Goal: Understand process/instructions

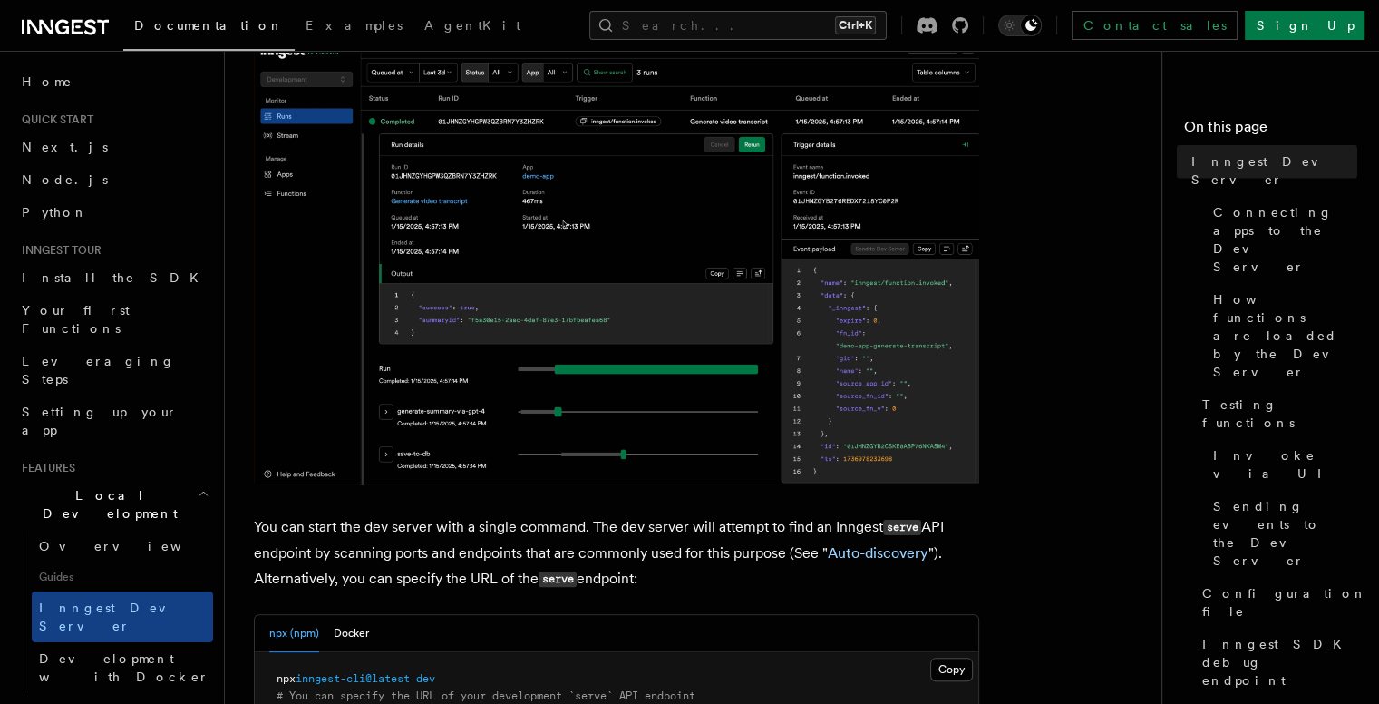
scroll to position [219, 0]
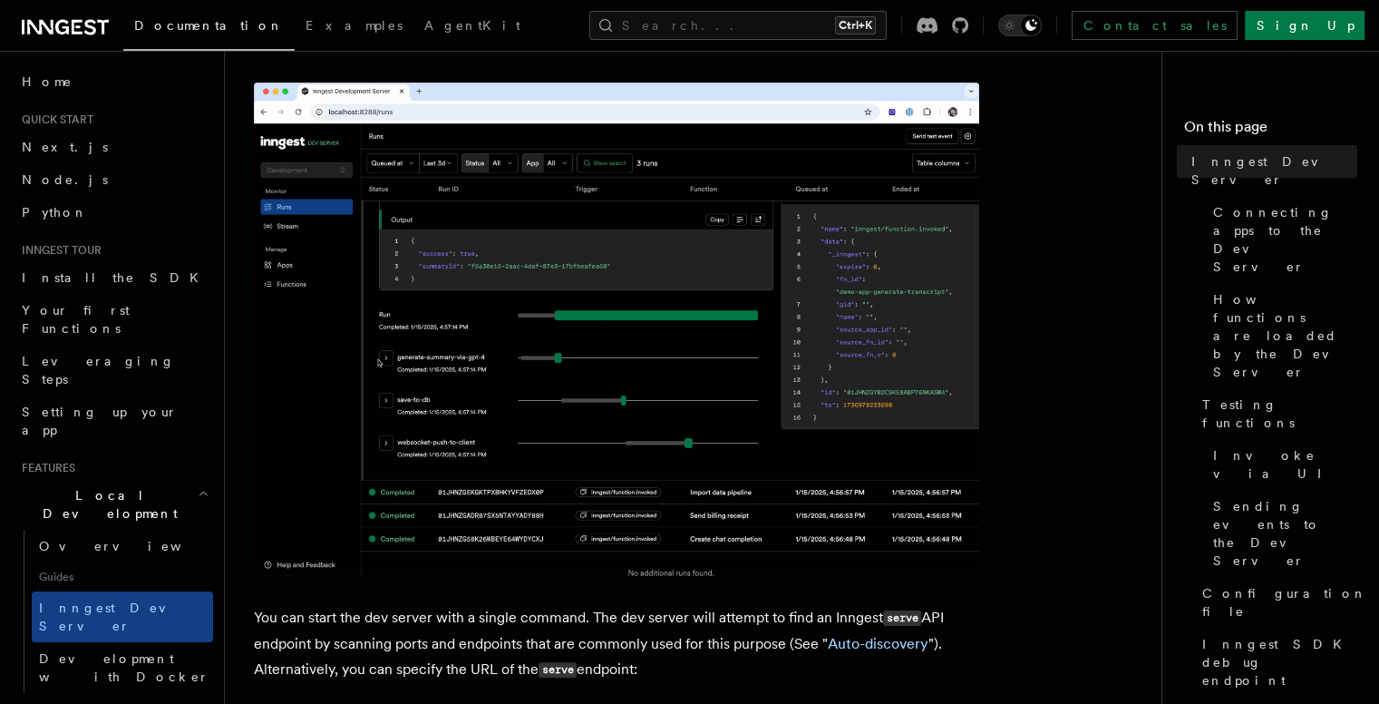
click at [714, 347] on img at bounding box center [616, 329] width 725 height 493
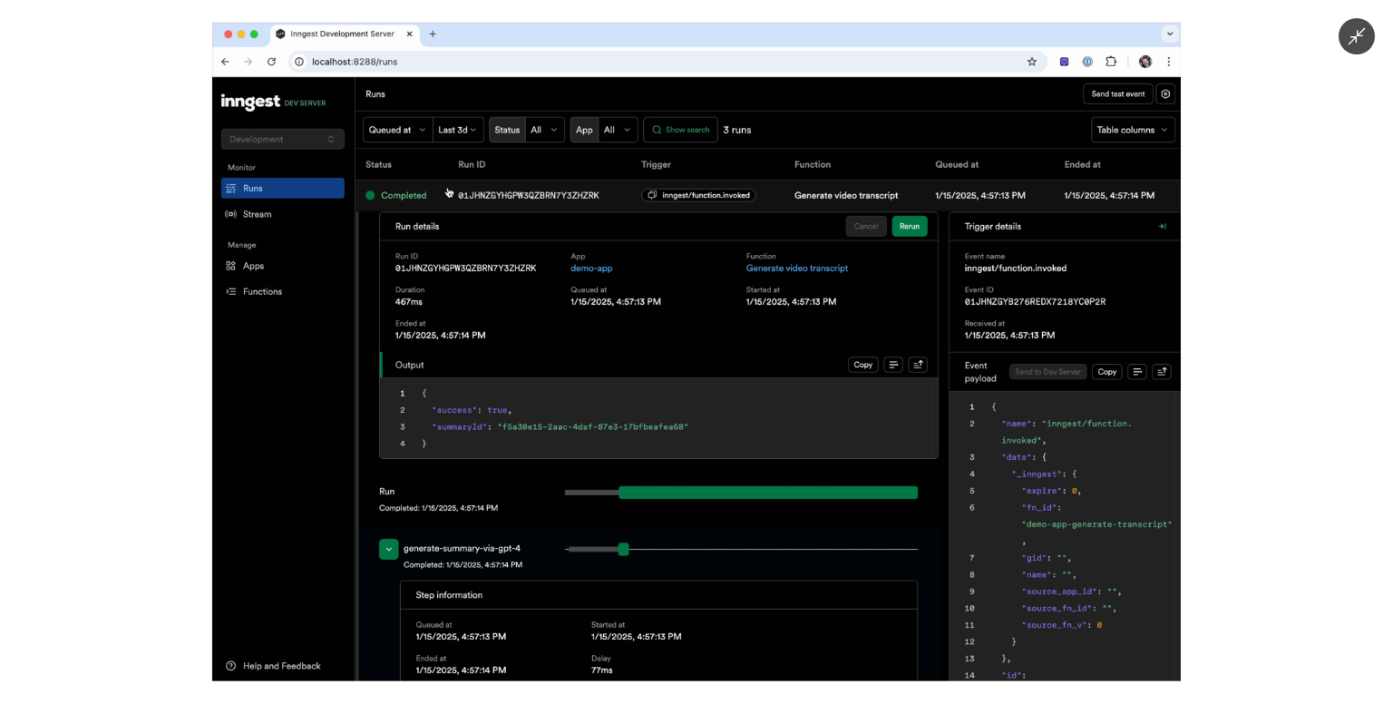
click at [714, 347] on img at bounding box center [696, 352] width 968 height 658
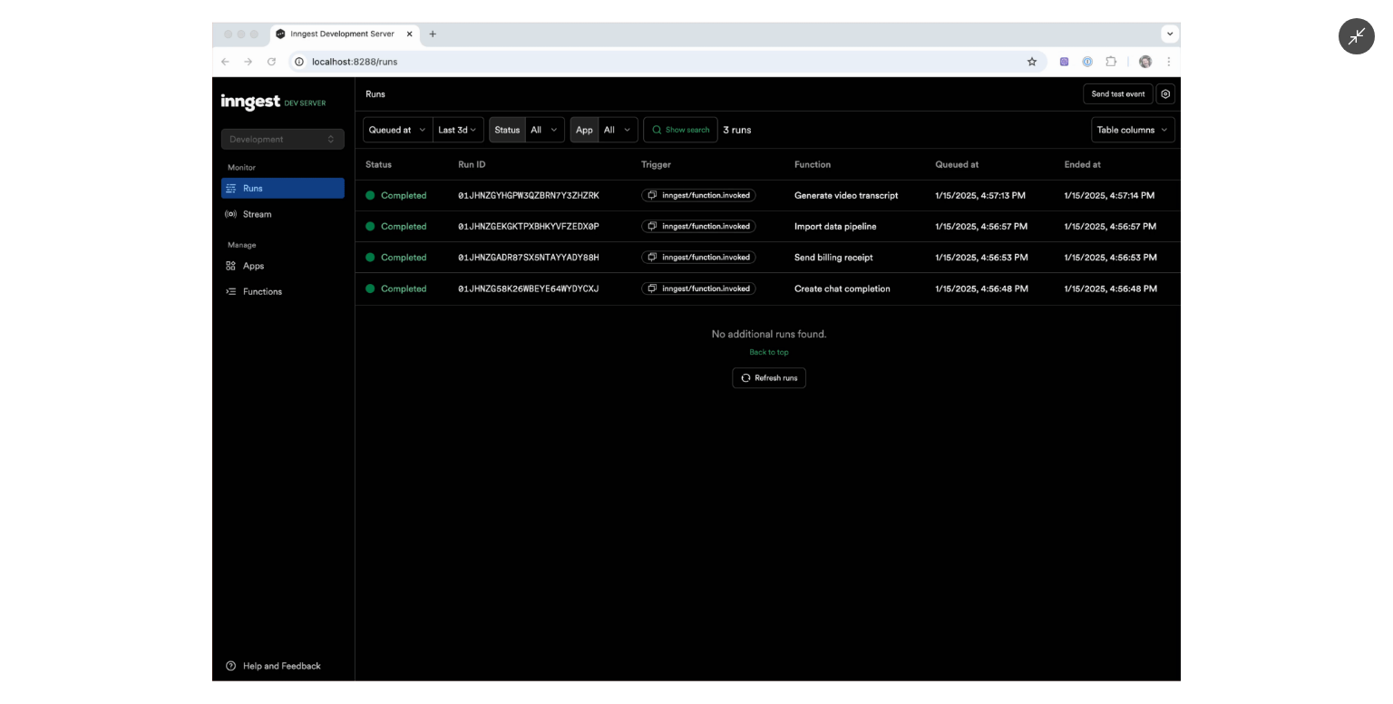
click at [714, 347] on img at bounding box center [696, 352] width 968 height 658
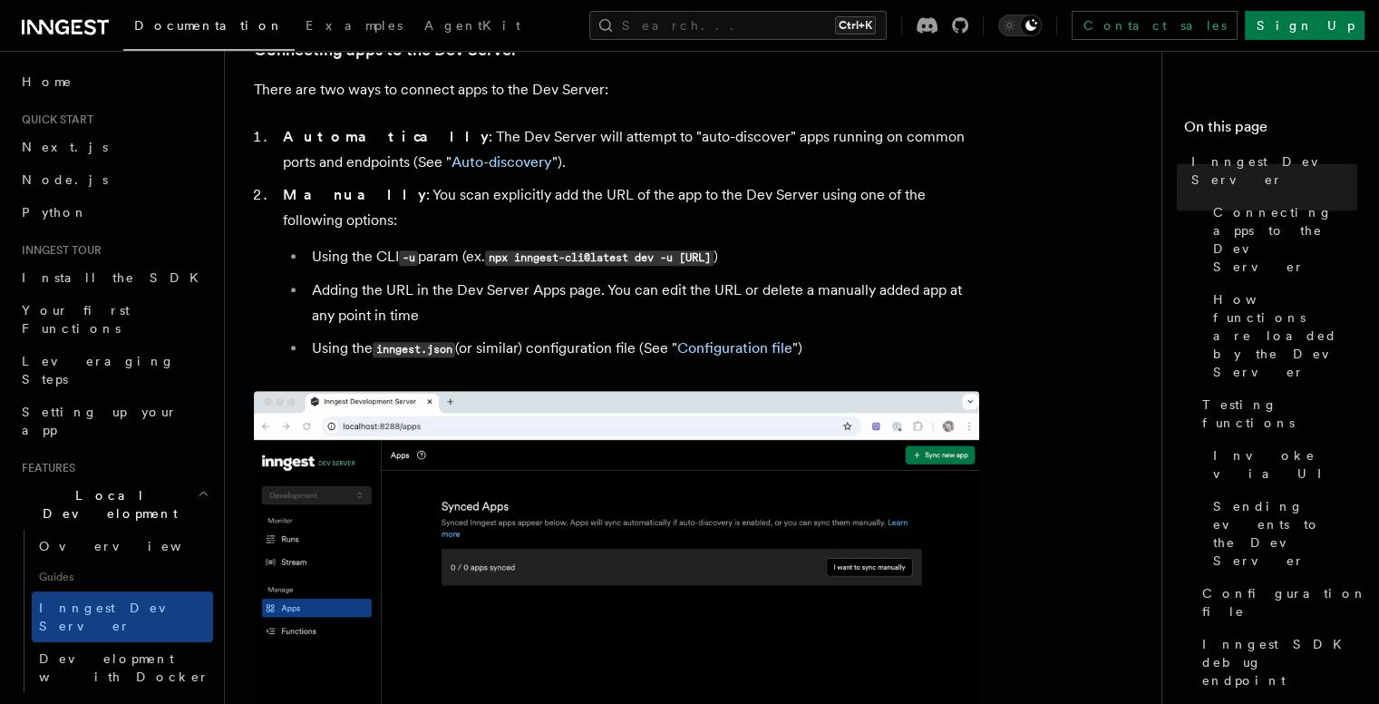
scroll to position [1125, 0]
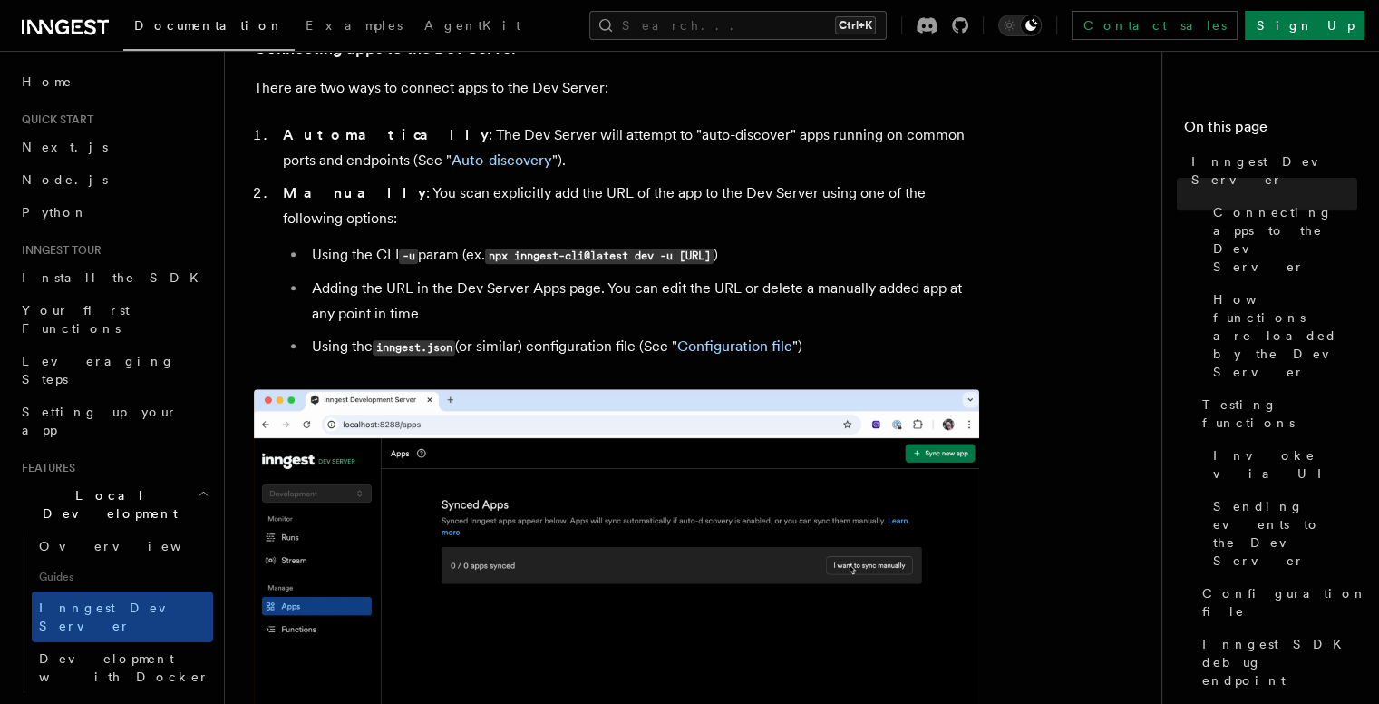
drag, startPoint x: 491, startPoint y: 229, endPoint x: 913, endPoint y: 230, distance: 422.6
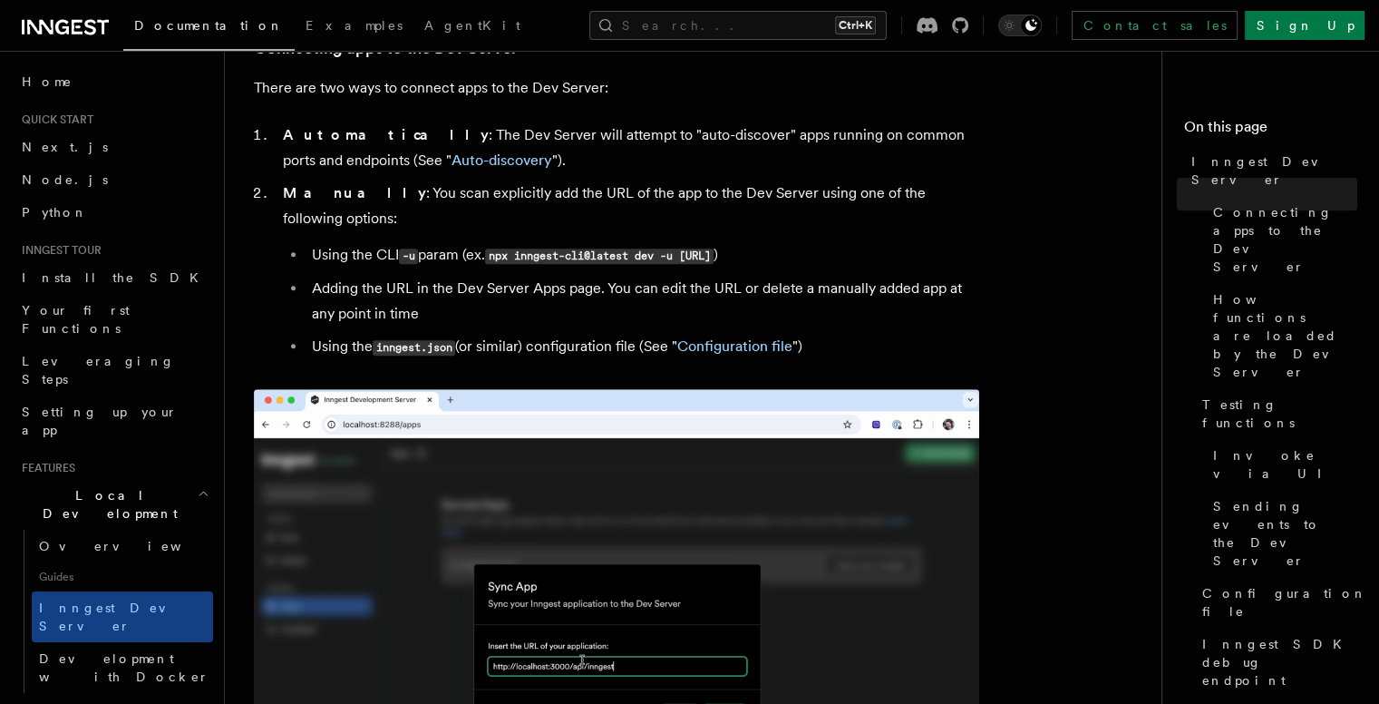
click at [913, 242] on li "Using the CLI -u param (ex. npx inngest-cli@latest dev -u [URL] )" at bounding box center [642, 255] width 673 height 26
copy li "npx inngest-cli@latest dev -u [URL]"
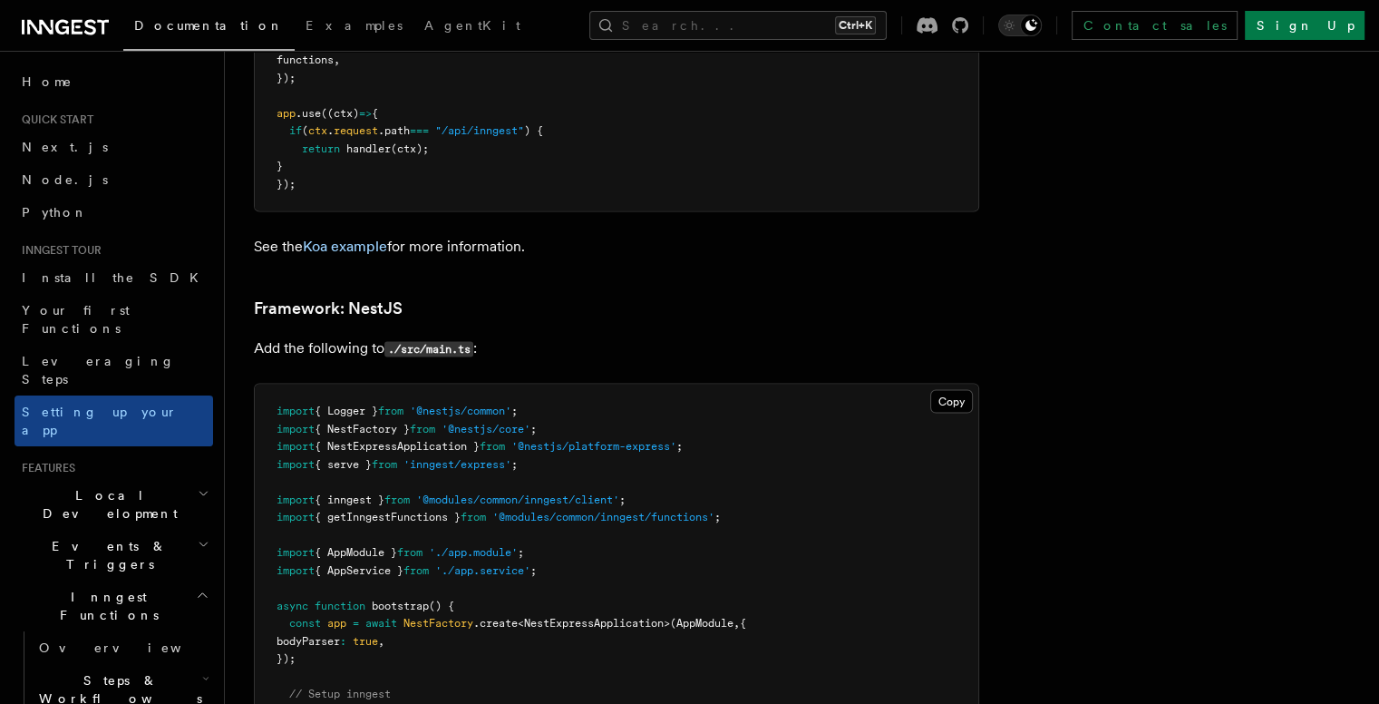
scroll to position [10403, 0]
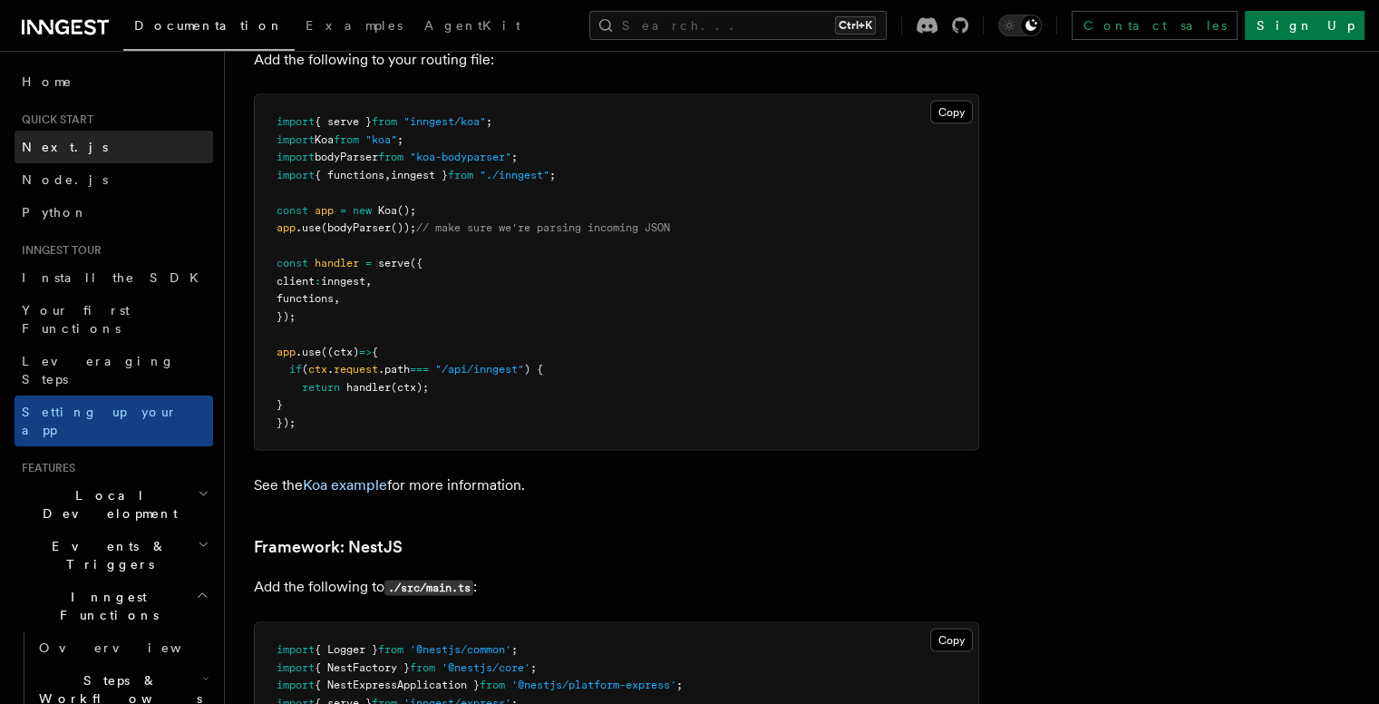
click at [92, 151] on link "Next.js" at bounding box center [114, 147] width 199 height 33
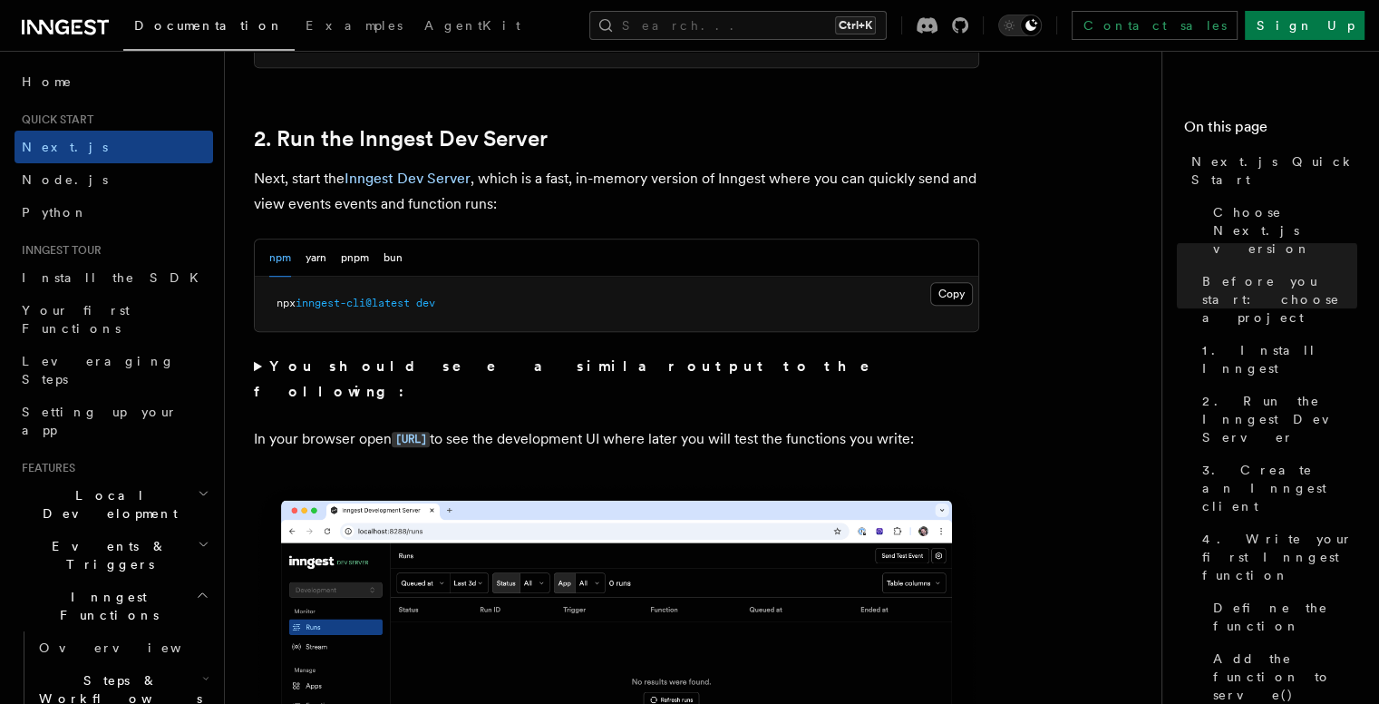
scroll to position [1360, 0]
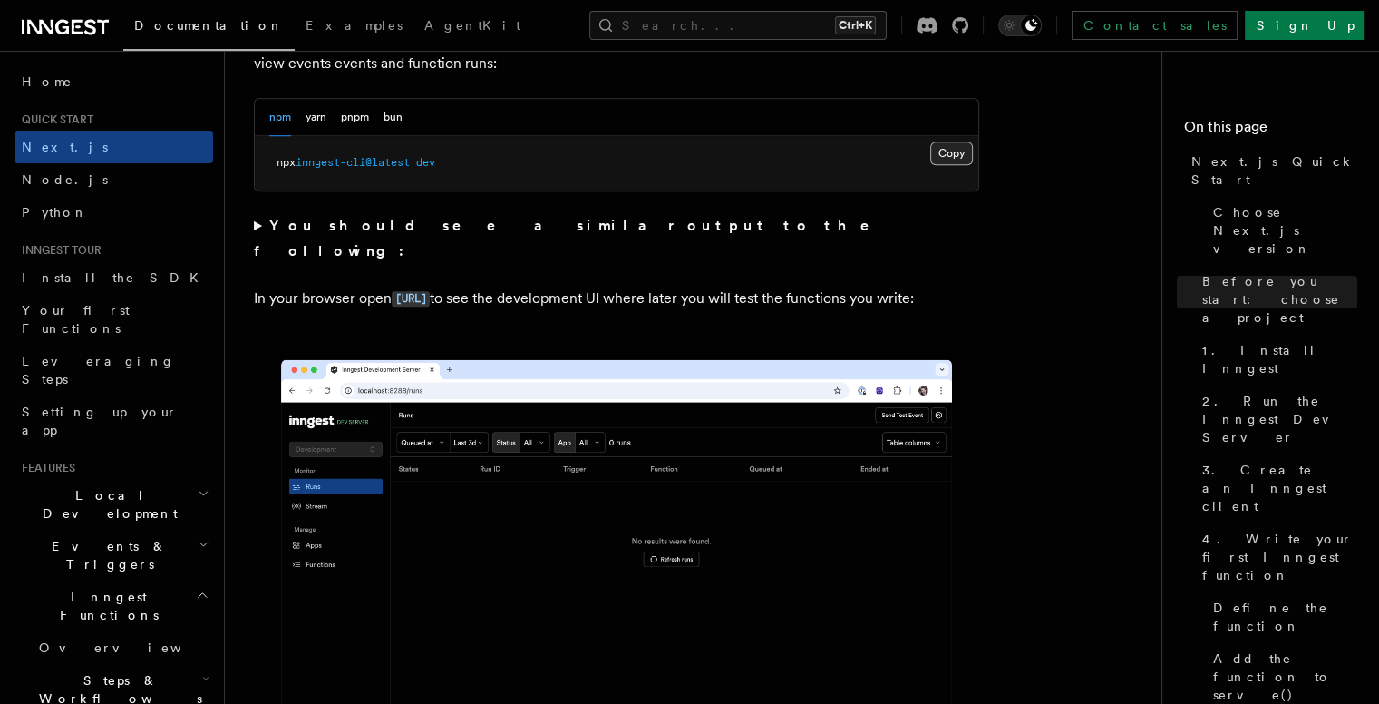
click at [944, 161] on button "Copy Copied" at bounding box center [951, 153] width 43 height 24
click at [949, 156] on button "Copy Copied" at bounding box center [951, 153] width 43 height 24
